Goal: Information Seeking & Learning: Find specific fact

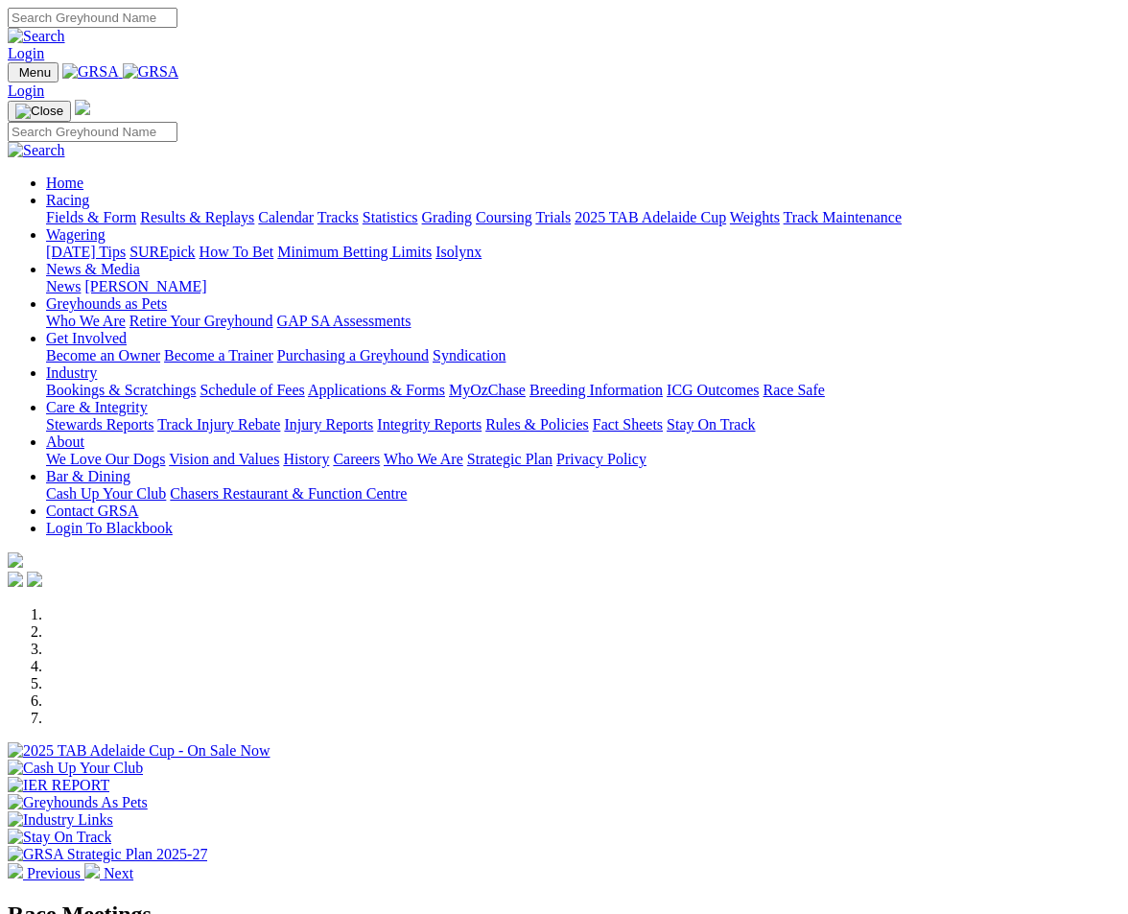
scroll to position [570, 0]
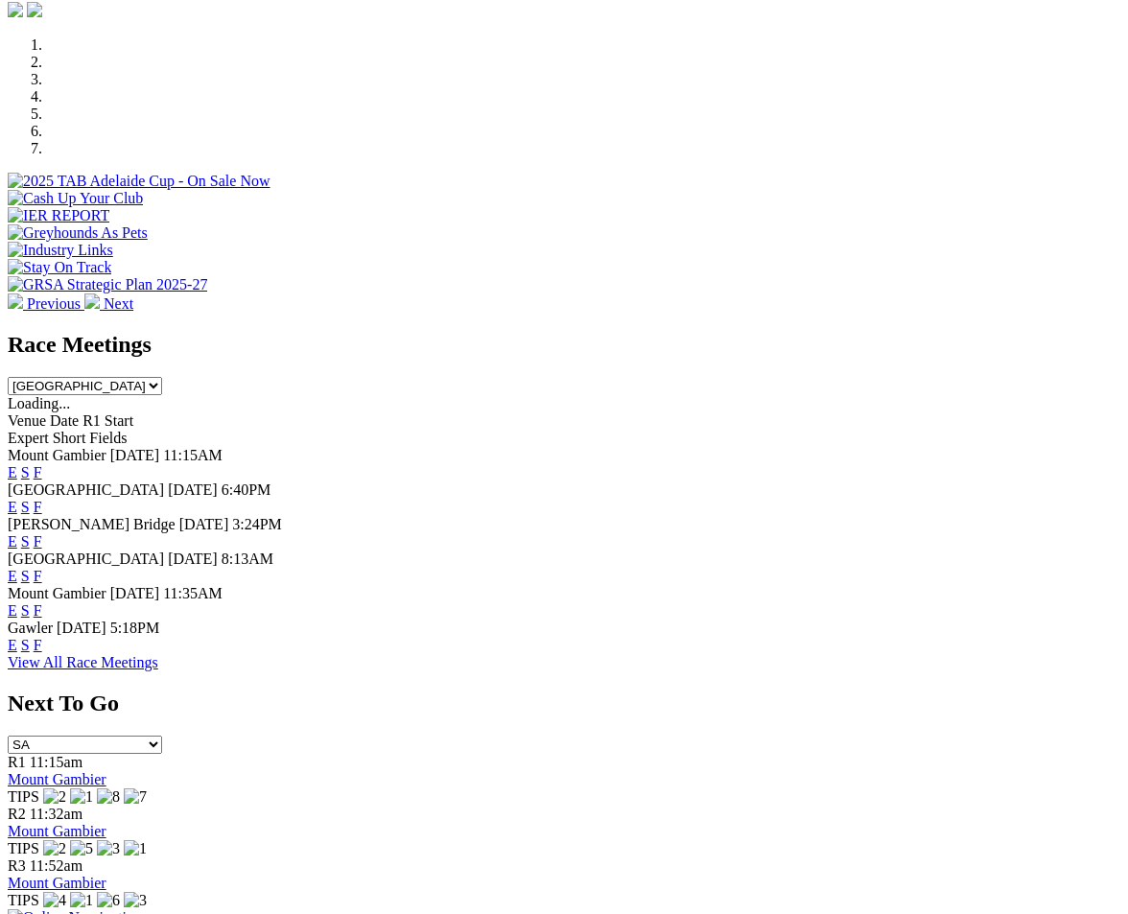
click at [202, 482] on span "[DATE]" at bounding box center [193, 490] width 50 height 16
click at [301, 482] on div "[GEOGRAPHIC_DATA] [DATE] 6:40PM E S F" at bounding box center [564, 499] width 1113 height 35
drag, startPoint x: 324, startPoint y: 271, endPoint x: 15, endPoint y: 261, distance: 309.1
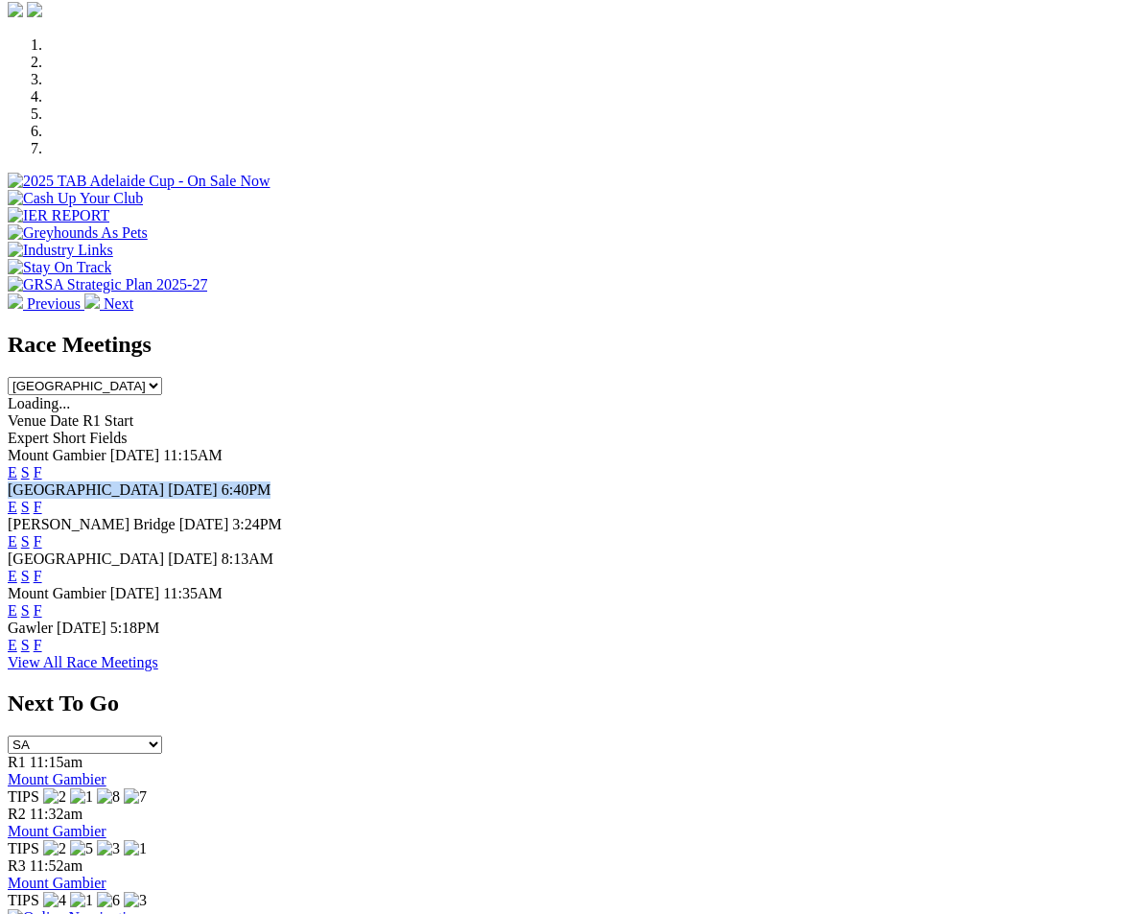
click at [15, 395] on div "Loading... Venue Date R1 Start Expert Short Fields [GEOGRAPHIC_DATA] [DATE] 11:…" at bounding box center [564, 524] width 1113 height 259
click at [56, 482] on span "[GEOGRAPHIC_DATA]" at bounding box center [86, 490] width 156 height 16
click at [180, 482] on div "[GEOGRAPHIC_DATA] [DATE] 6:40PM E S F" at bounding box center [564, 499] width 1113 height 35
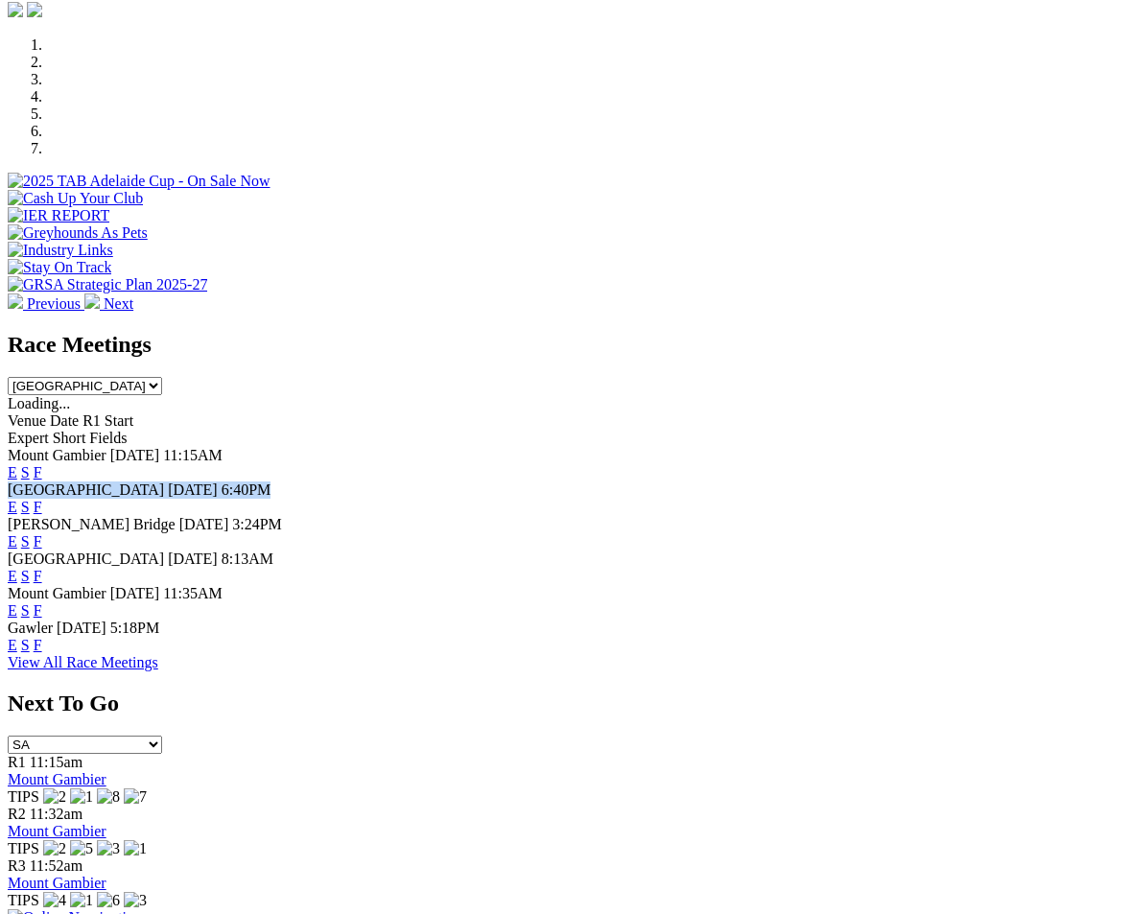
drag, startPoint x: 339, startPoint y: 279, endPoint x: 21, endPoint y: 263, distance: 318.0
click at [21, 482] on div "[GEOGRAPHIC_DATA] [DATE] 6:40PM E S F" at bounding box center [564, 499] width 1113 height 35
click at [79, 482] on span "[GEOGRAPHIC_DATA]" at bounding box center [86, 490] width 156 height 16
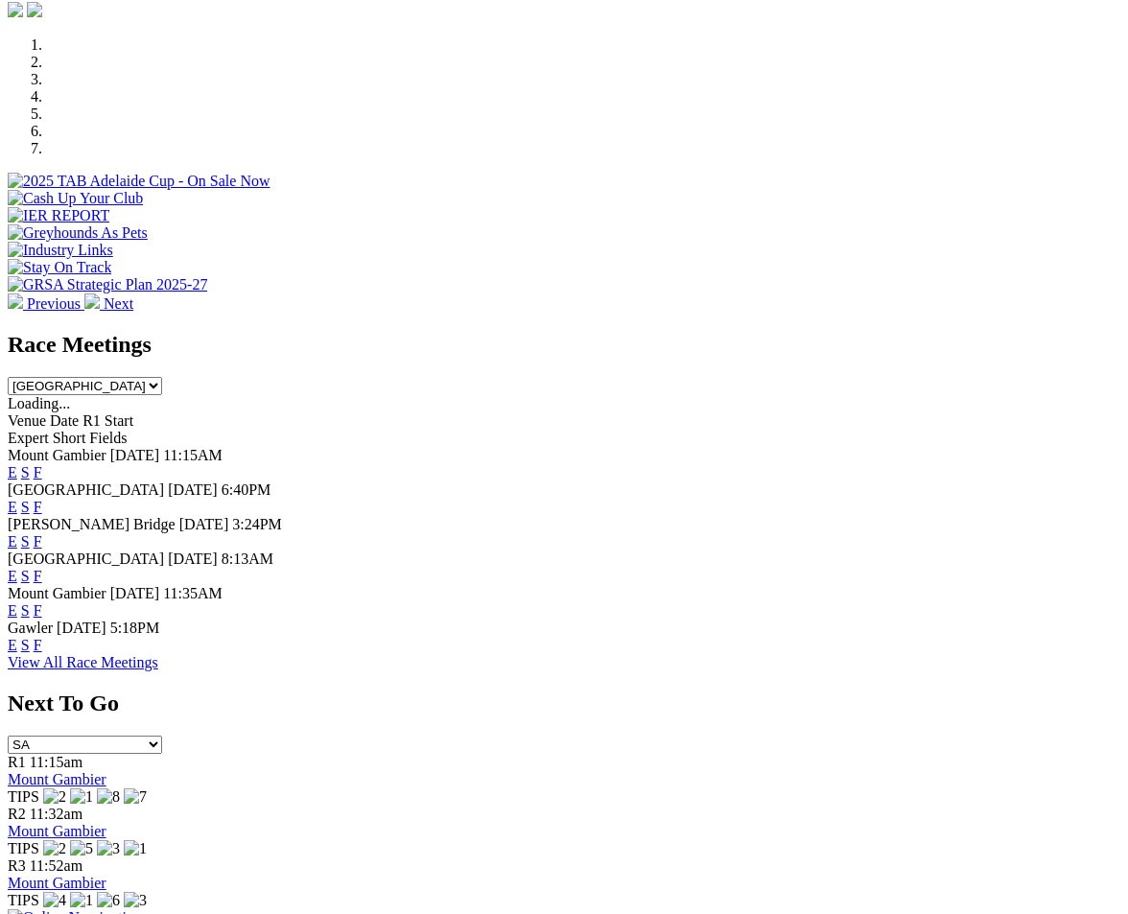
click at [272, 482] on span "6:40PM" at bounding box center [247, 490] width 50 height 16
drag, startPoint x: 329, startPoint y: 272, endPoint x: 31, endPoint y: 261, distance: 298.6
click at [31, 482] on div "[GEOGRAPHIC_DATA] [DATE] 6:40PM E S F" at bounding box center [564, 499] width 1113 height 35
click at [37, 482] on span "[GEOGRAPHIC_DATA]" at bounding box center [86, 490] width 156 height 16
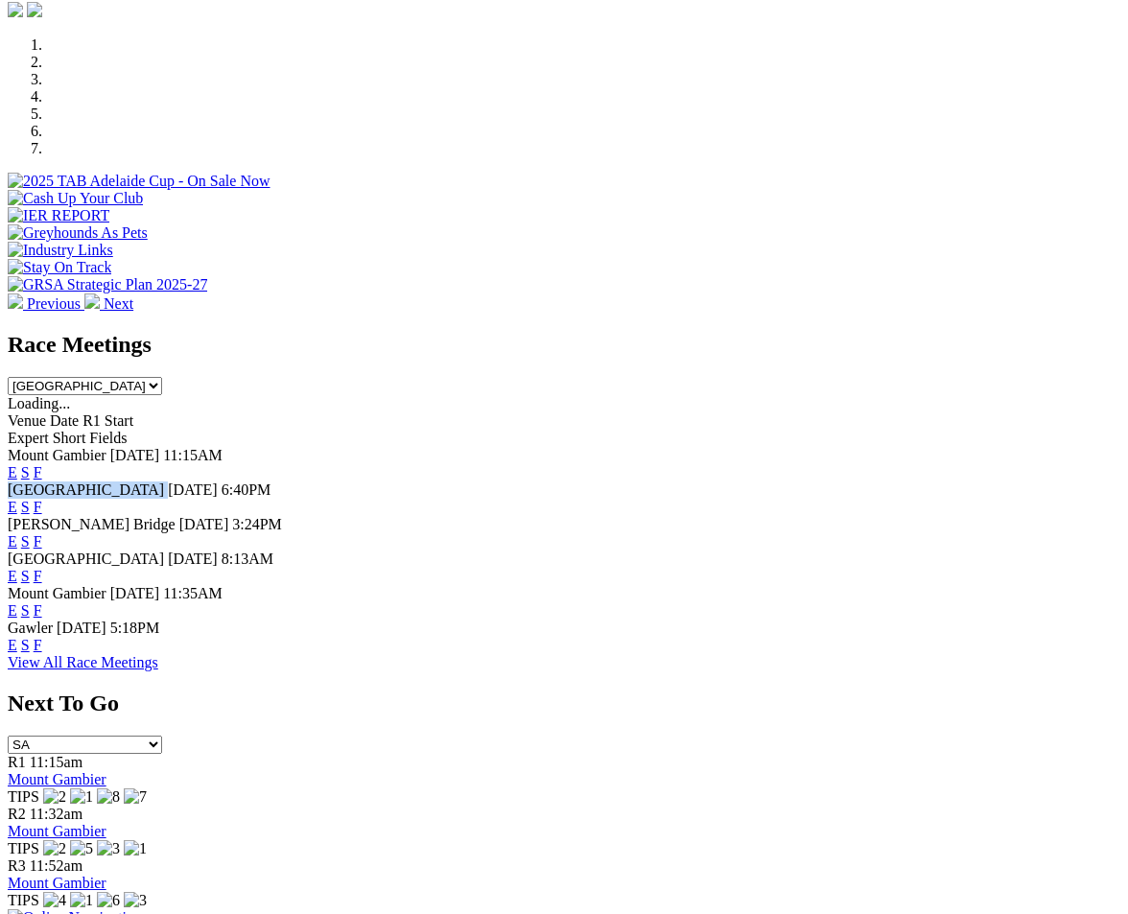
click at [37, 482] on span "[GEOGRAPHIC_DATA]" at bounding box center [86, 490] width 156 height 16
drag, startPoint x: 323, startPoint y: 262, endPoint x: 119, endPoint y: 285, distance: 205.7
click at [99, 482] on div "[GEOGRAPHIC_DATA] [DATE] 6:40PM E S F" at bounding box center [564, 499] width 1113 height 35
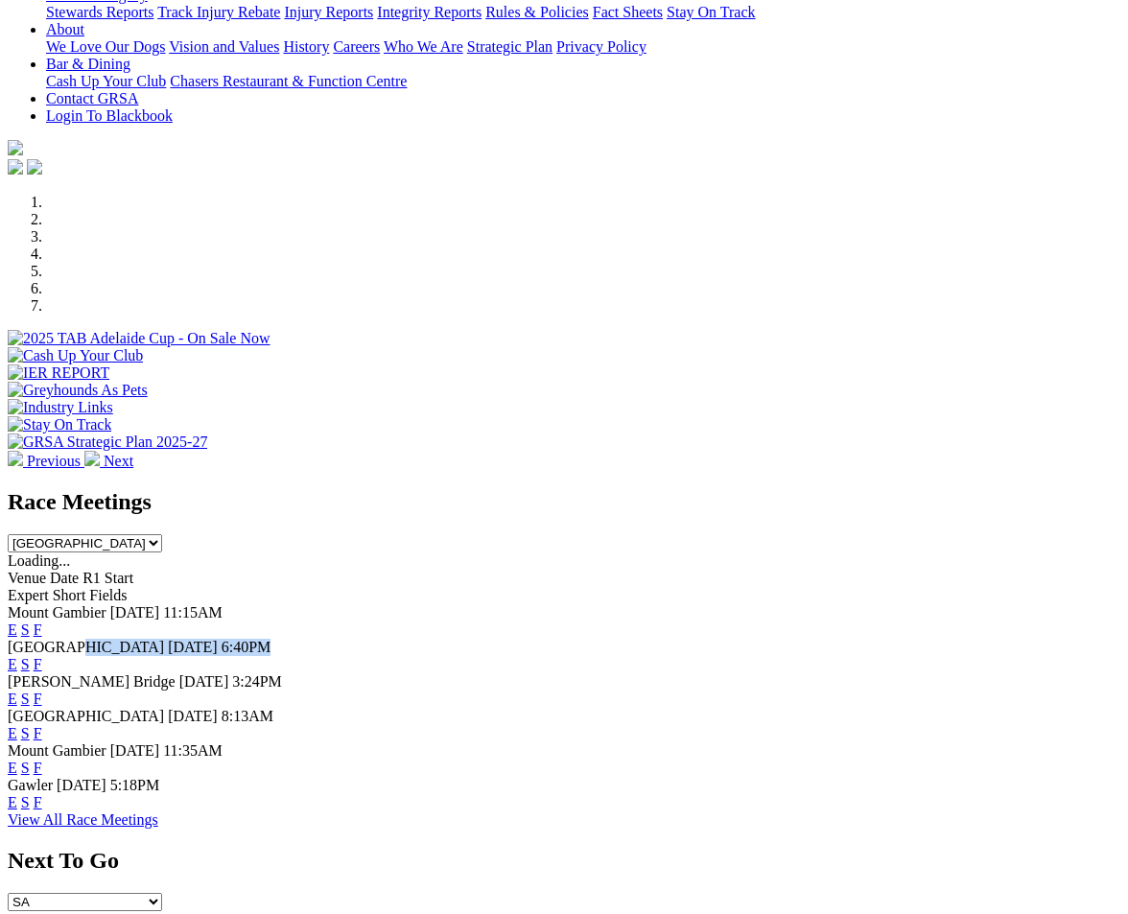
scroll to position [378, 0]
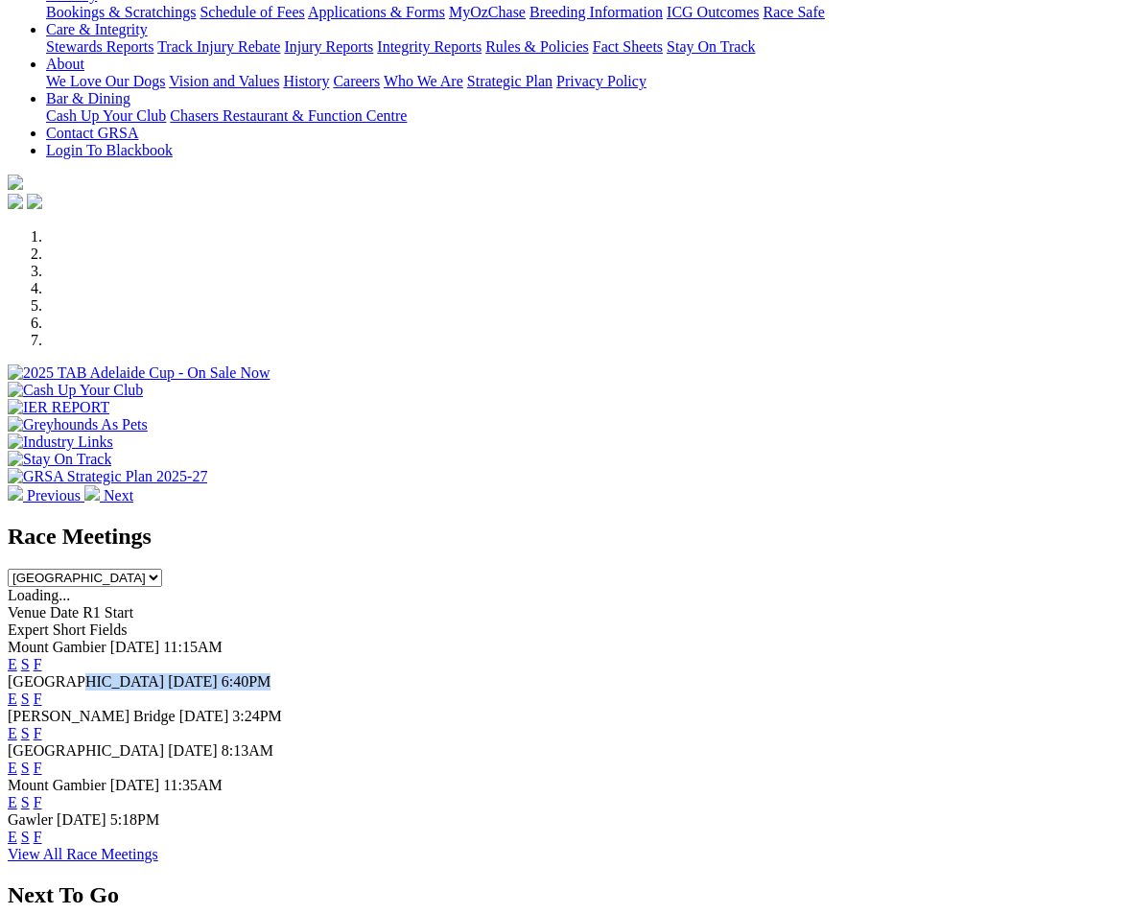
click at [287, 674] on div "[GEOGRAPHIC_DATA] [DATE] 6:40PM E S F" at bounding box center [564, 691] width 1113 height 35
click at [272, 674] on span "6:40PM" at bounding box center [247, 682] width 50 height 16
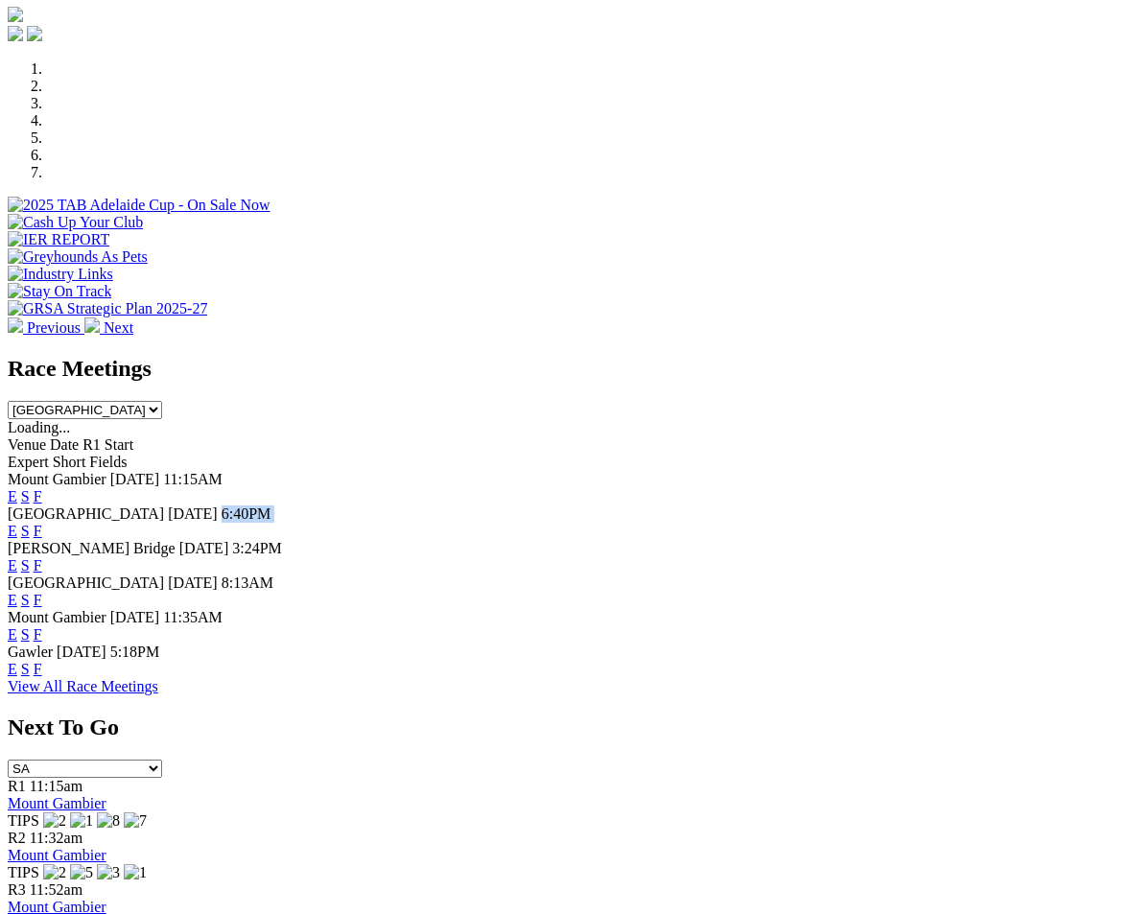
scroll to position [672, 0]
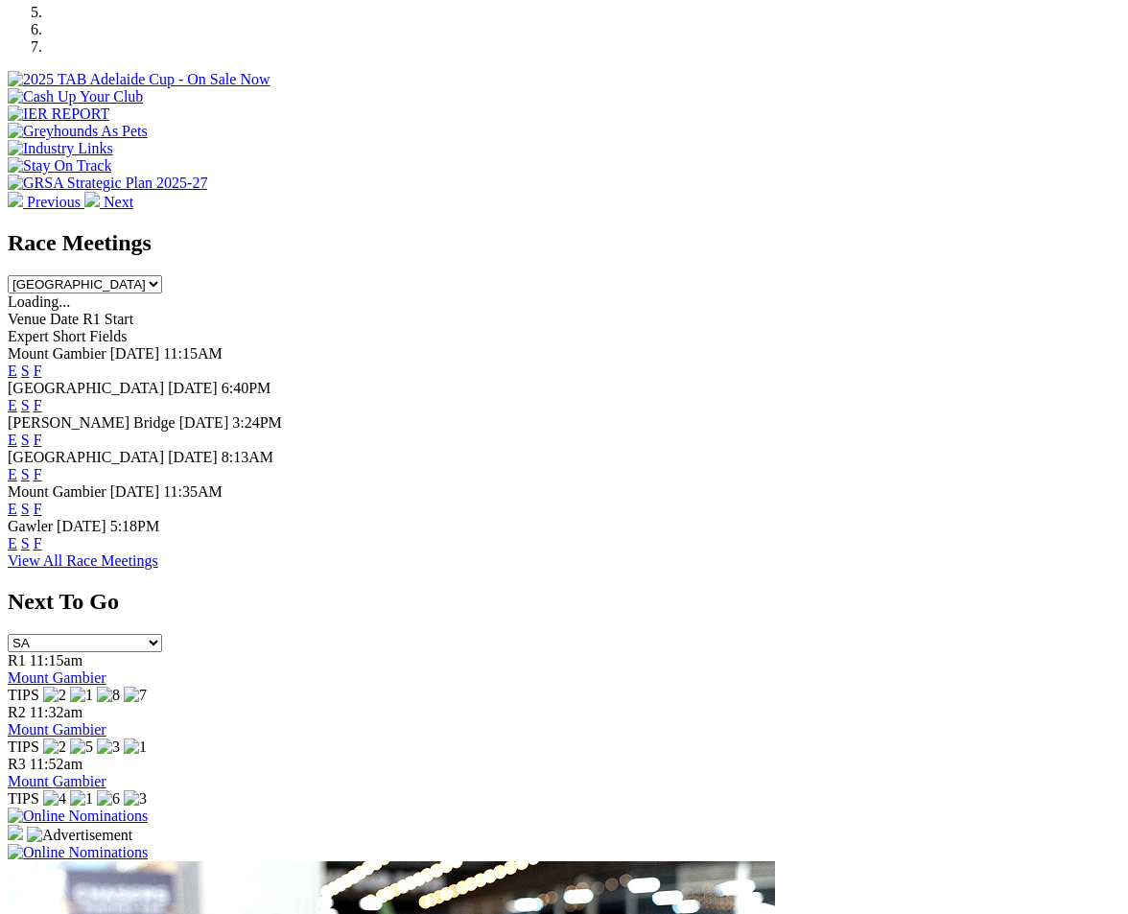
click at [247, 449] on div "[GEOGRAPHIC_DATA] [DATE] 8:13AM E S F" at bounding box center [564, 466] width 1113 height 35
